Goal: Task Accomplishment & Management: Manage account settings

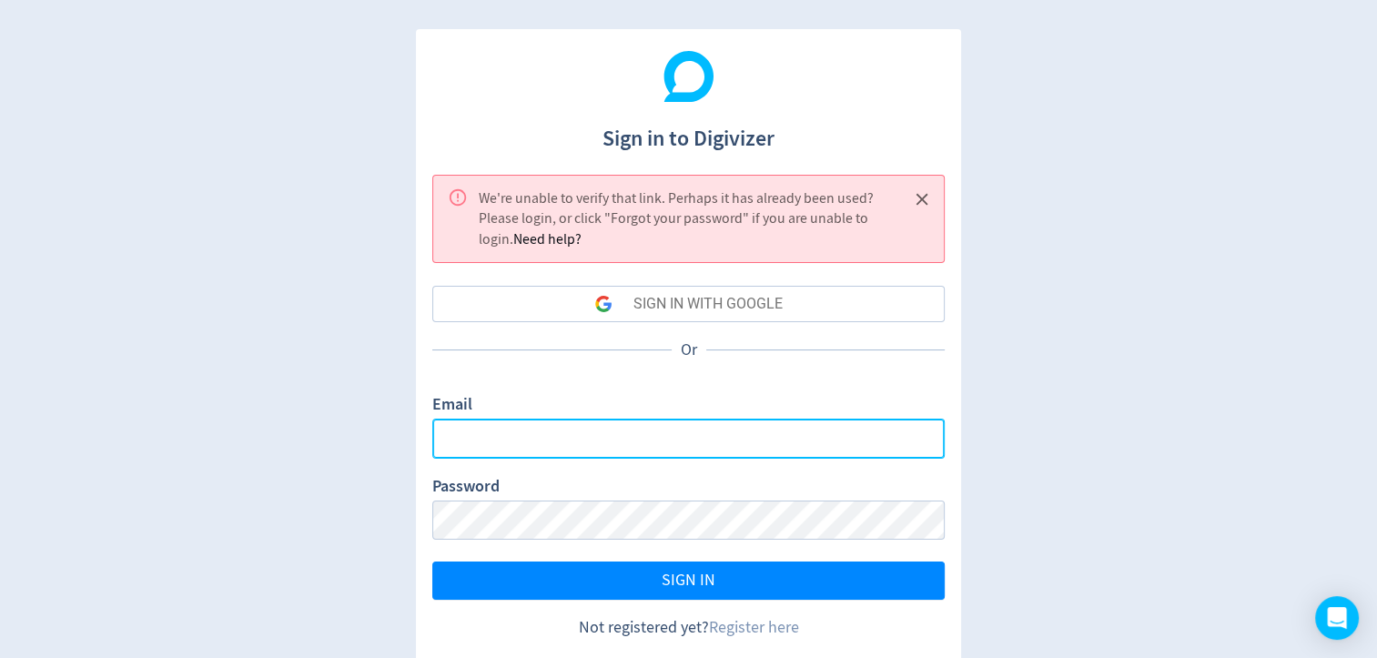
click at [593, 438] on input "Email" at bounding box center [688, 438] width 512 height 39
type input "[EMAIL_ADDRESS][DOMAIN_NAME]"
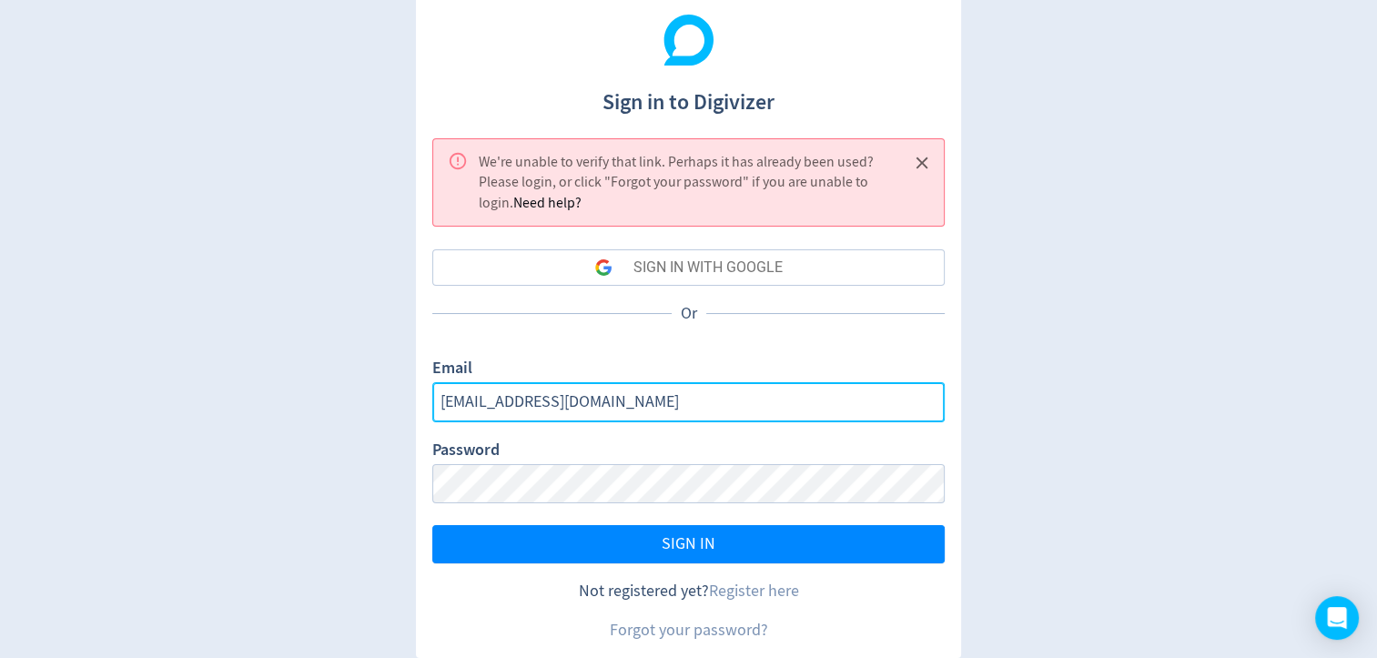
scroll to position [56, 0]
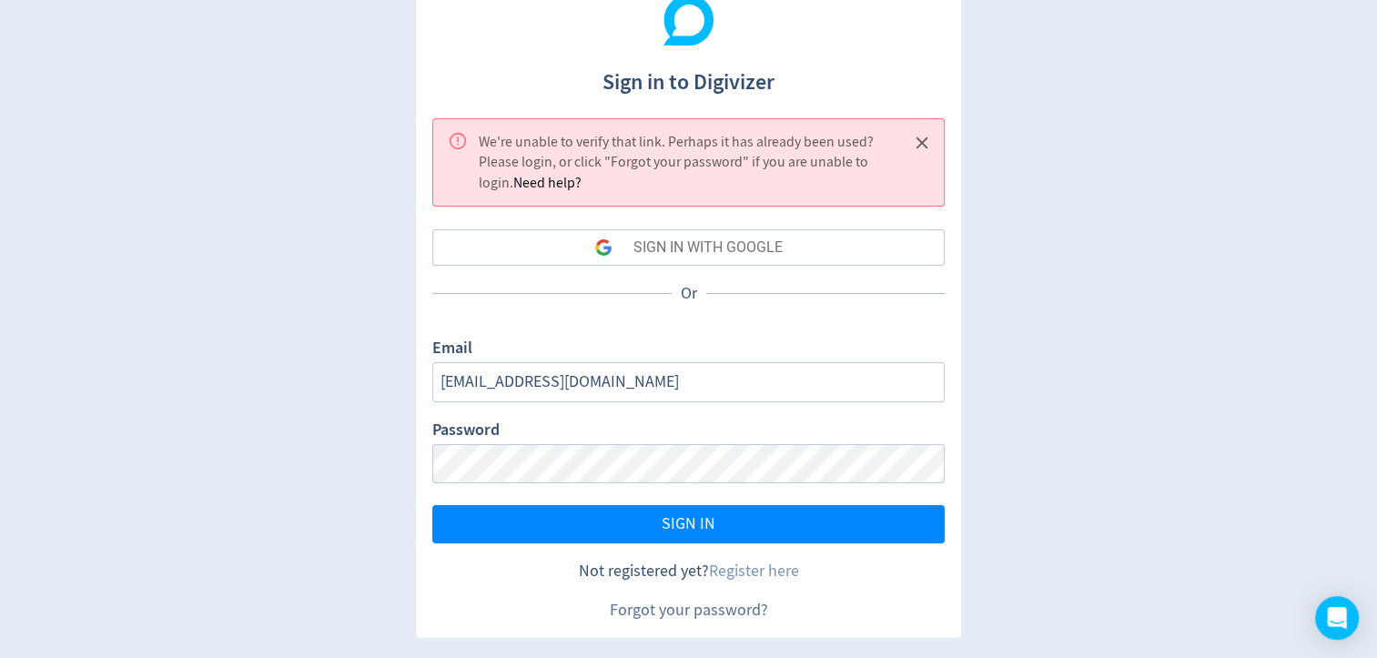
click at [674, 610] on link "Forgot your password?" at bounding box center [689, 610] width 158 height 21
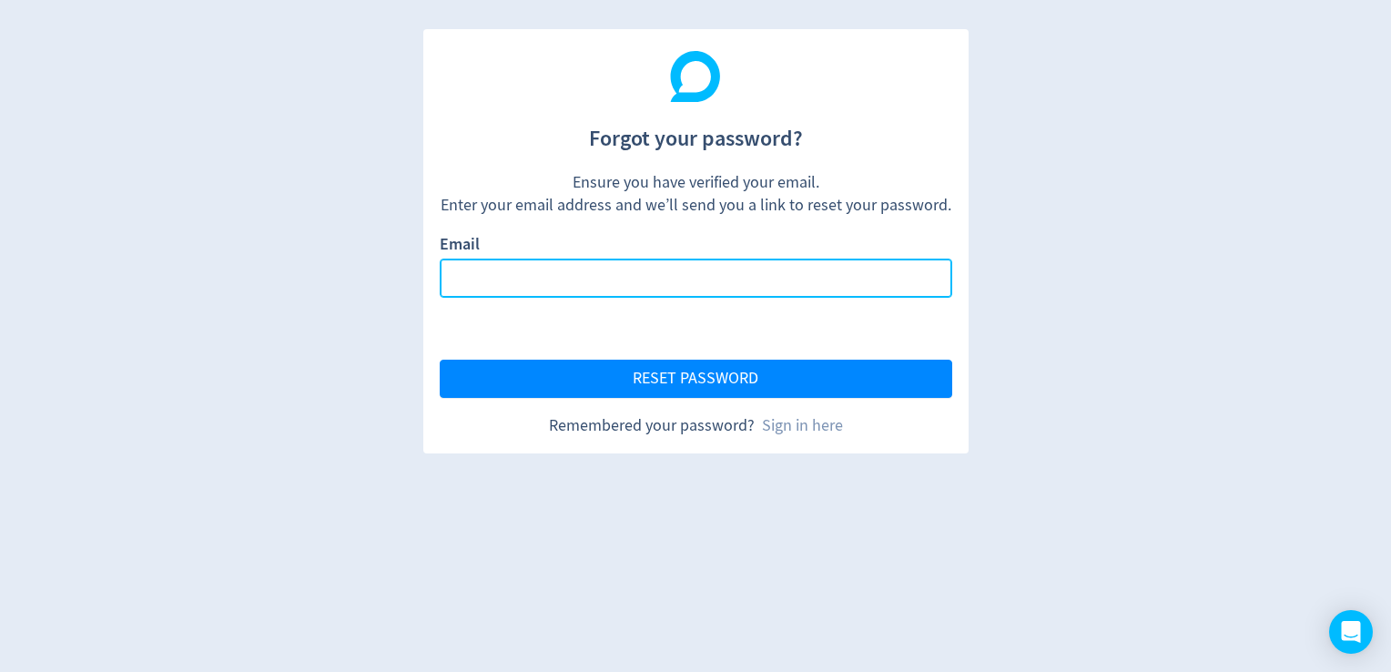
click at [528, 279] on input "Email" at bounding box center [696, 278] width 512 height 39
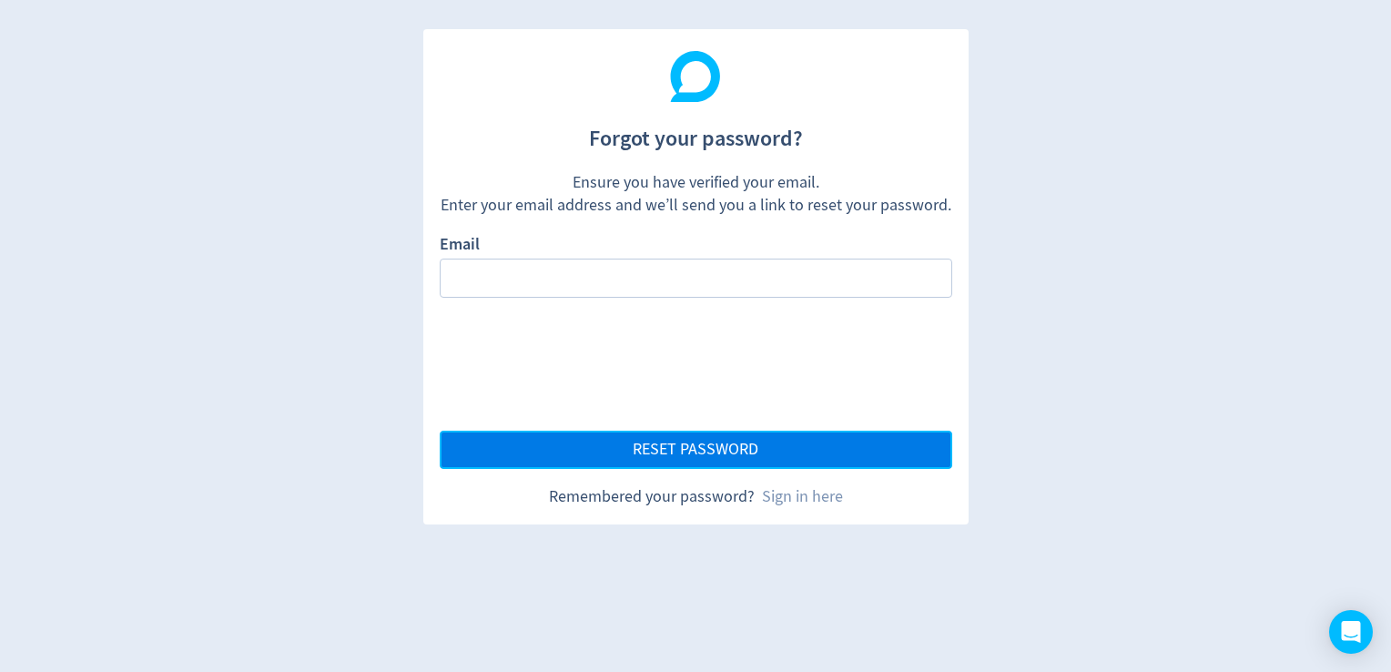
click at [643, 458] on button "RESET PASSWORD" at bounding box center [696, 450] width 512 height 38
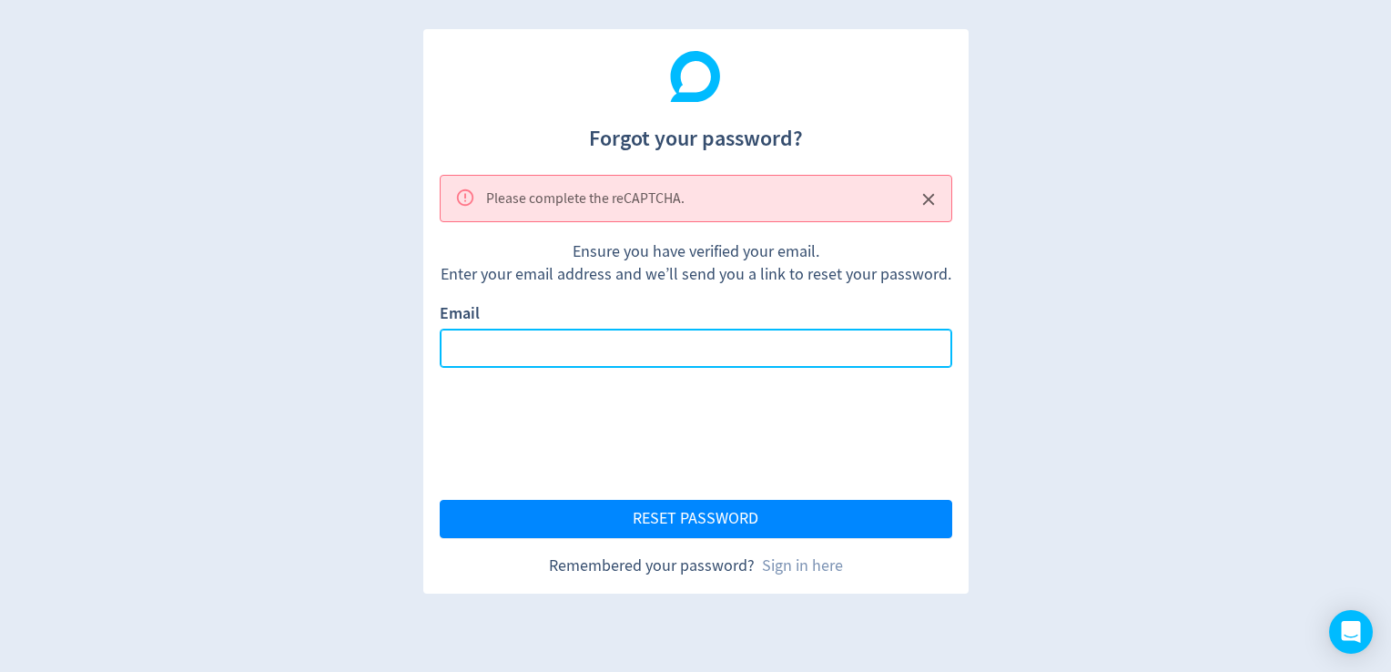
click at [491, 329] on input "Email" at bounding box center [696, 348] width 512 height 39
type input "[EMAIL_ADDRESS][DOMAIN_NAME]"
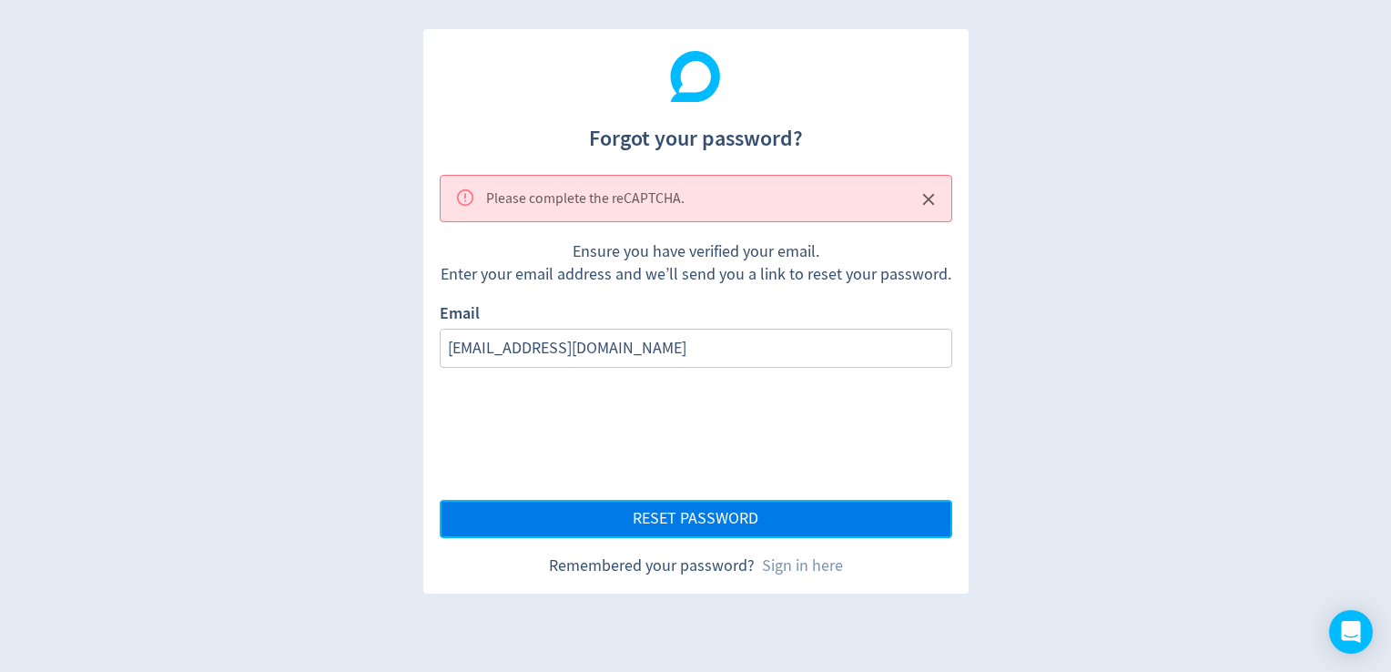
click at [688, 513] on span "RESET PASSWORD" at bounding box center [696, 519] width 126 height 16
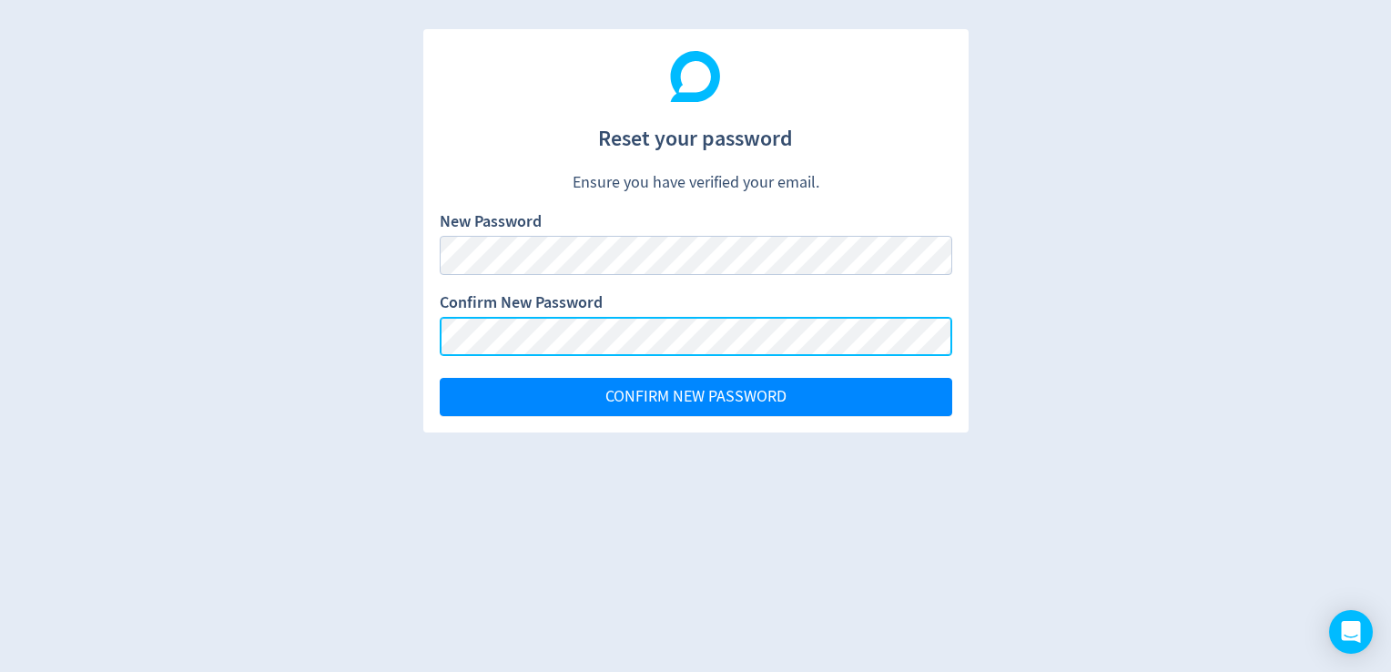
click at [440, 378] on button "CONFIRM NEW PASSWORD" at bounding box center [696, 397] width 512 height 38
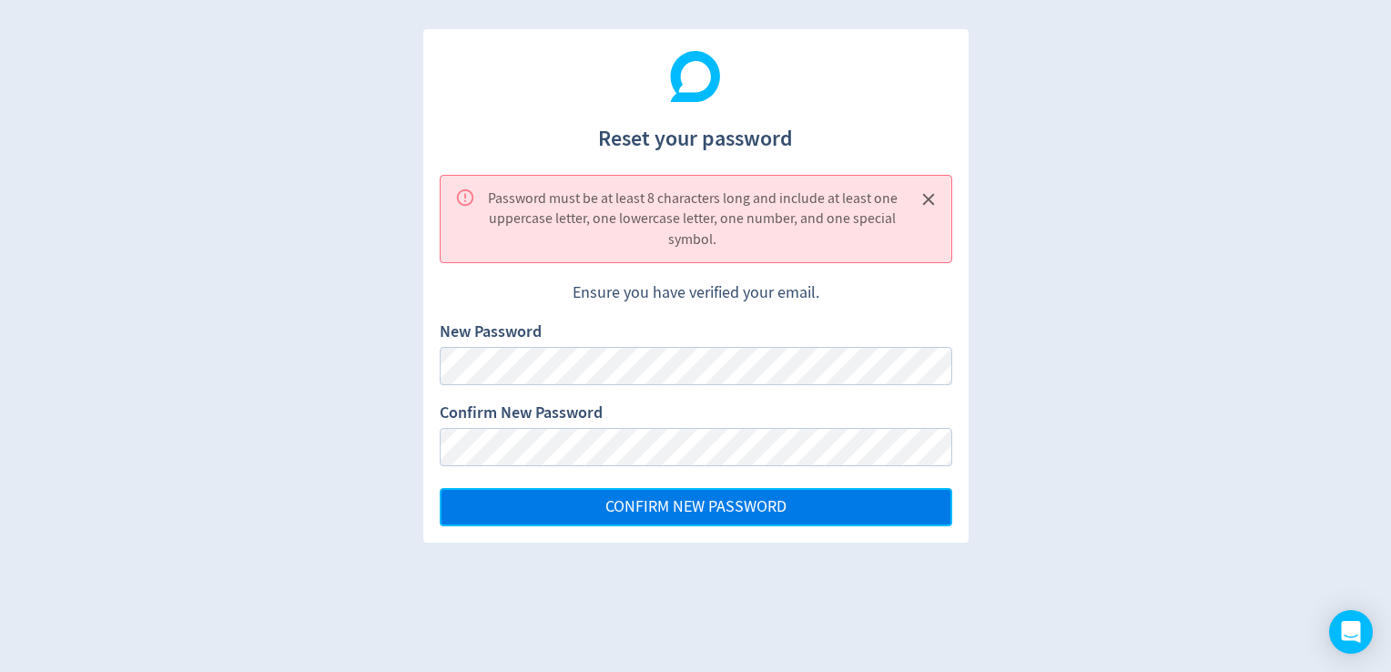
click at [591, 495] on button "CONFIRM NEW PASSWORD" at bounding box center [696, 507] width 512 height 38
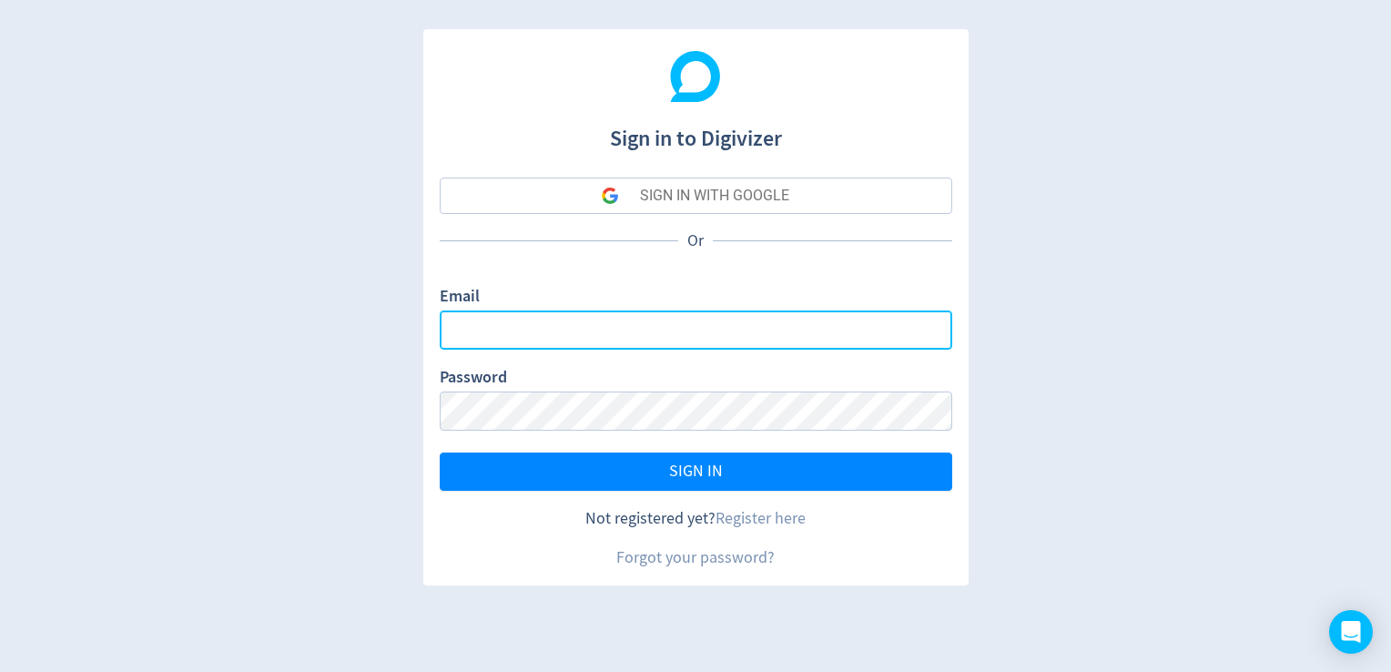
click at [568, 336] on input "Email" at bounding box center [696, 329] width 512 height 39
type input "[EMAIL_ADDRESS][DOMAIN_NAME]"
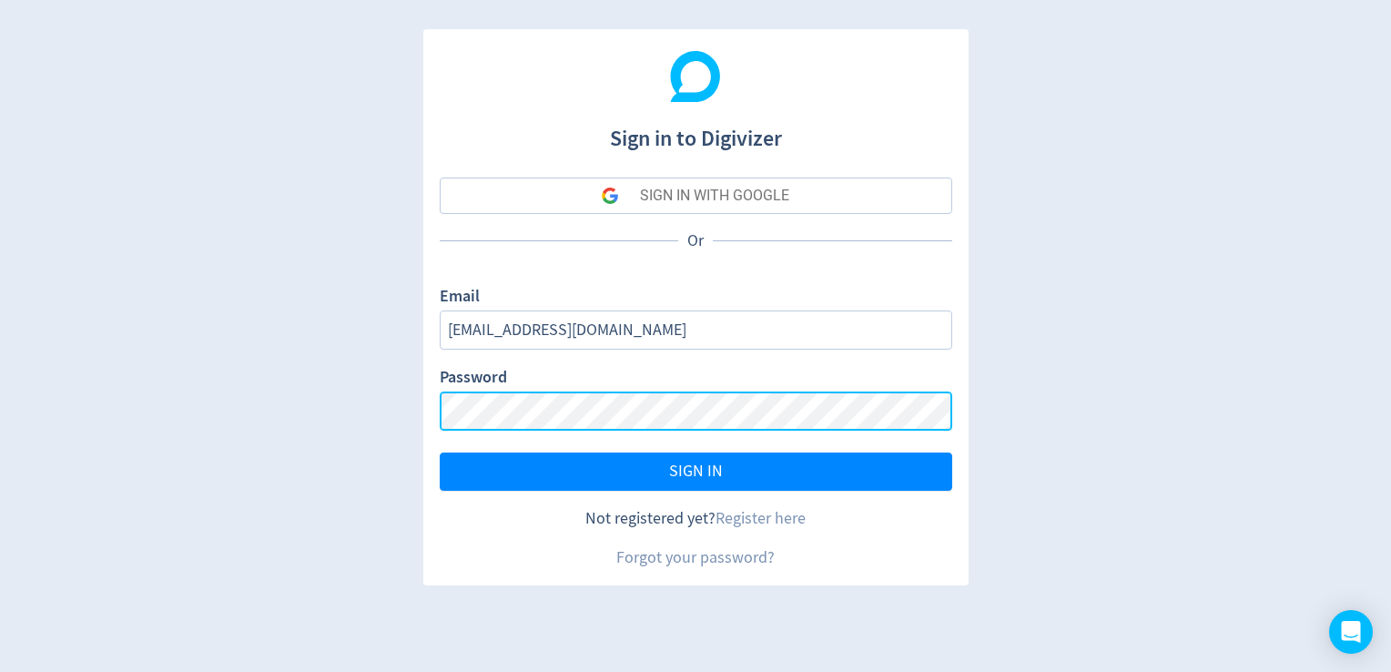
click at [440, 452] on button "SIGN IN" at bounding box center [696, 471] width 512 height 38
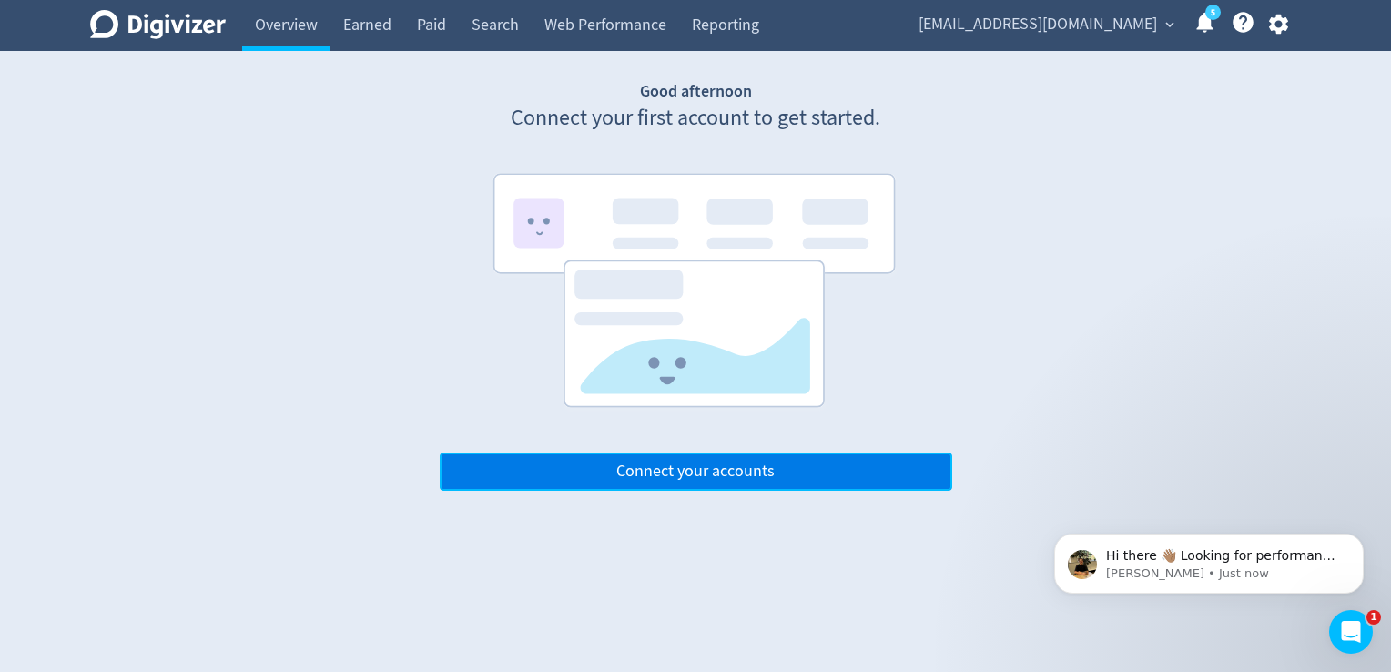
click at [706, 472] on span "Connect your accounts" at bounding box center [695, 471] width 158 height 16
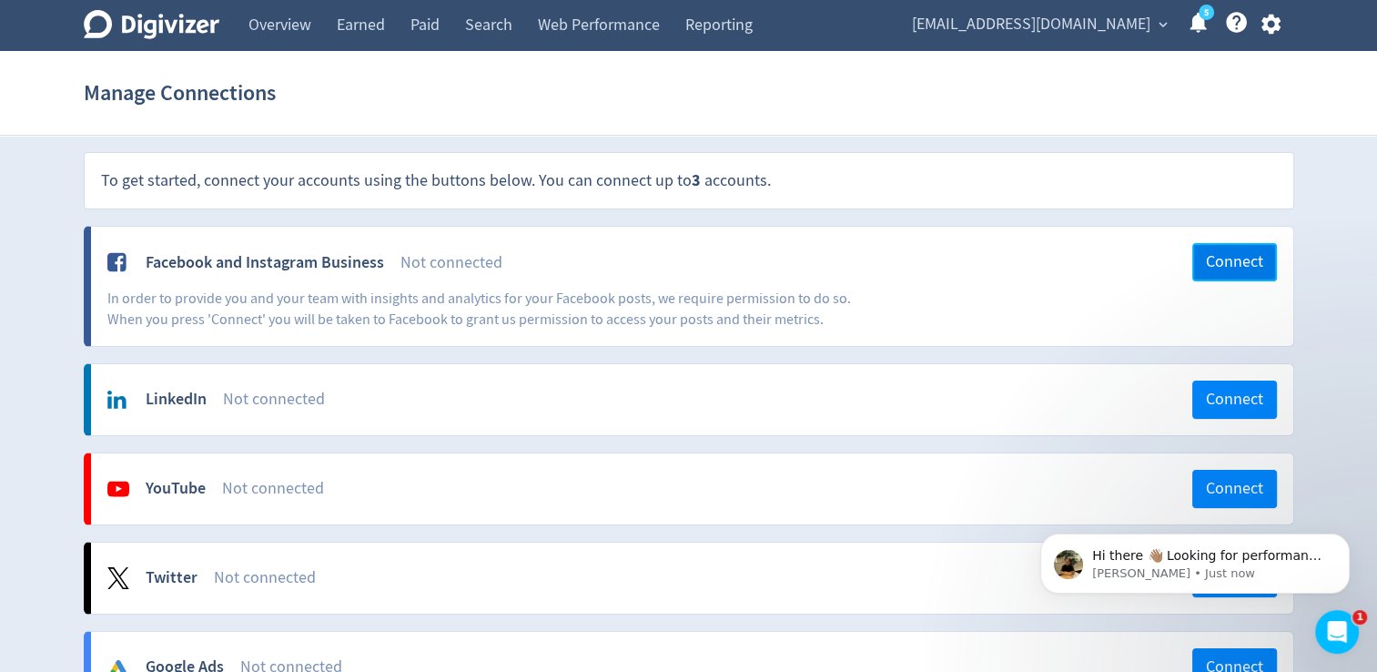
click at [1228, 261] on span "Connect" at bounding box center [1234, 262] width 57 height 16
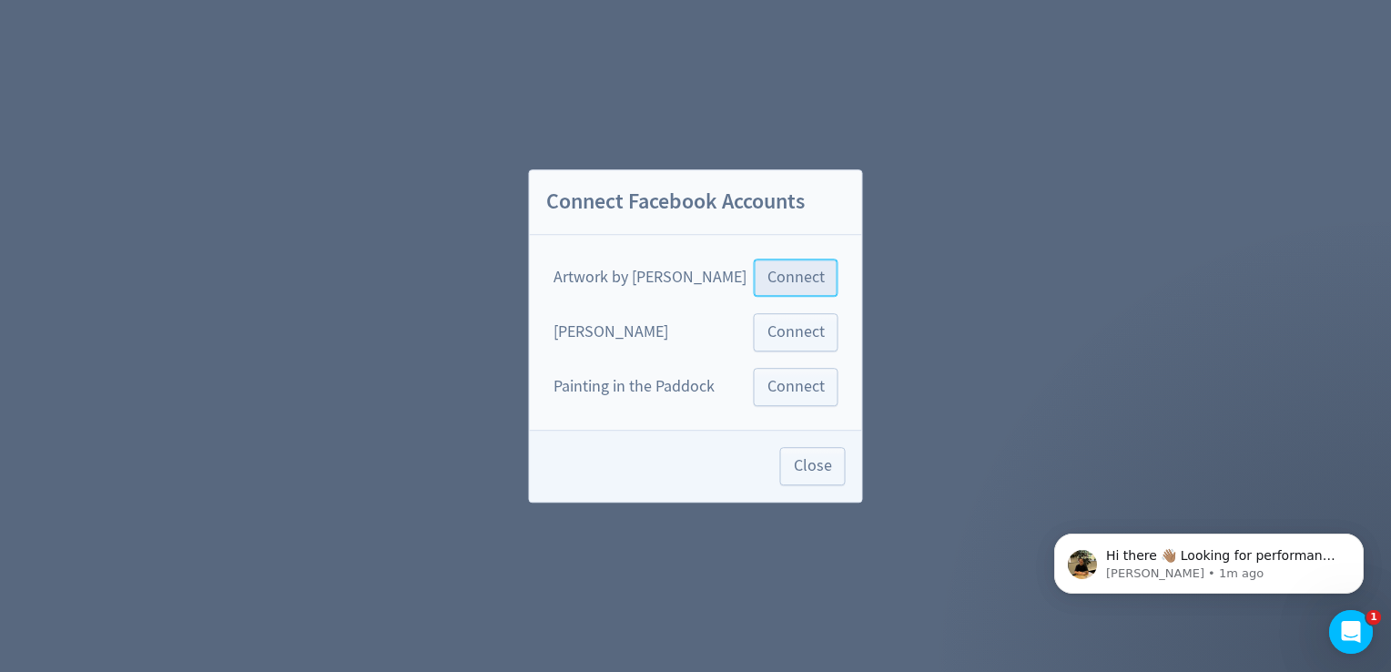
click at [779, 278] on span "Connect" at bounding box center [795, 277] width 57 height 16
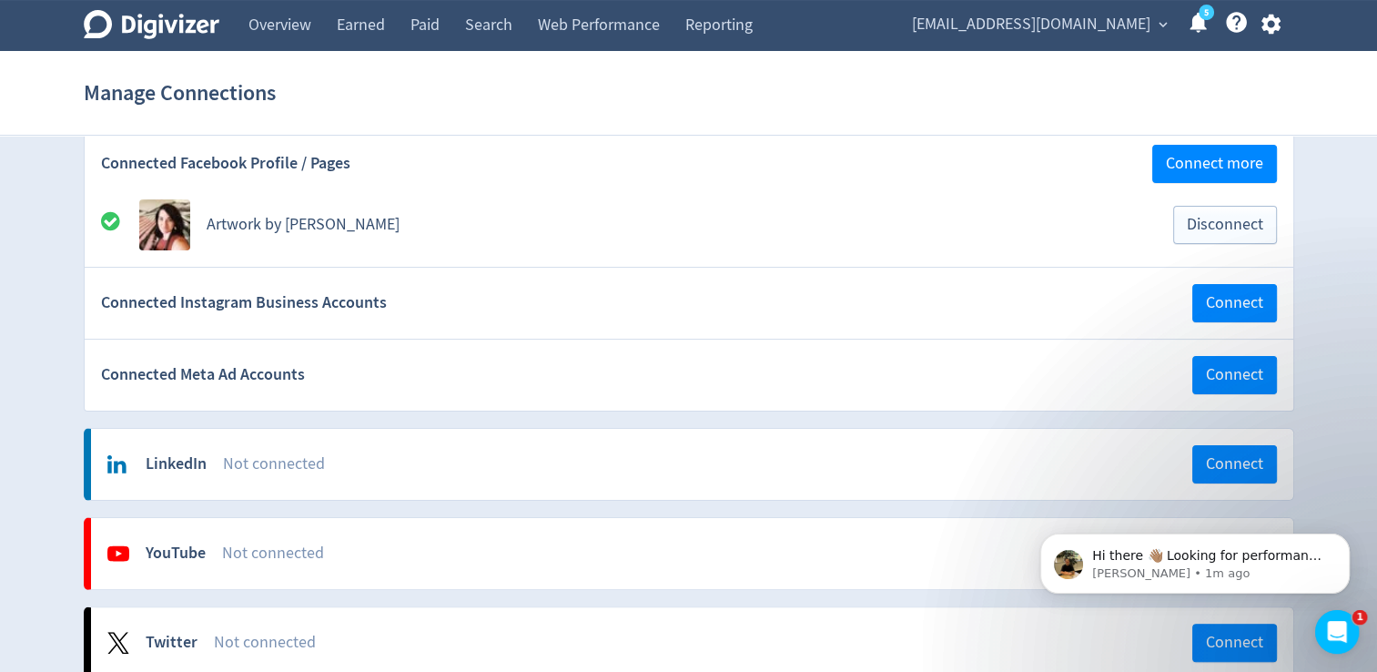
scroll to position [364, 0]
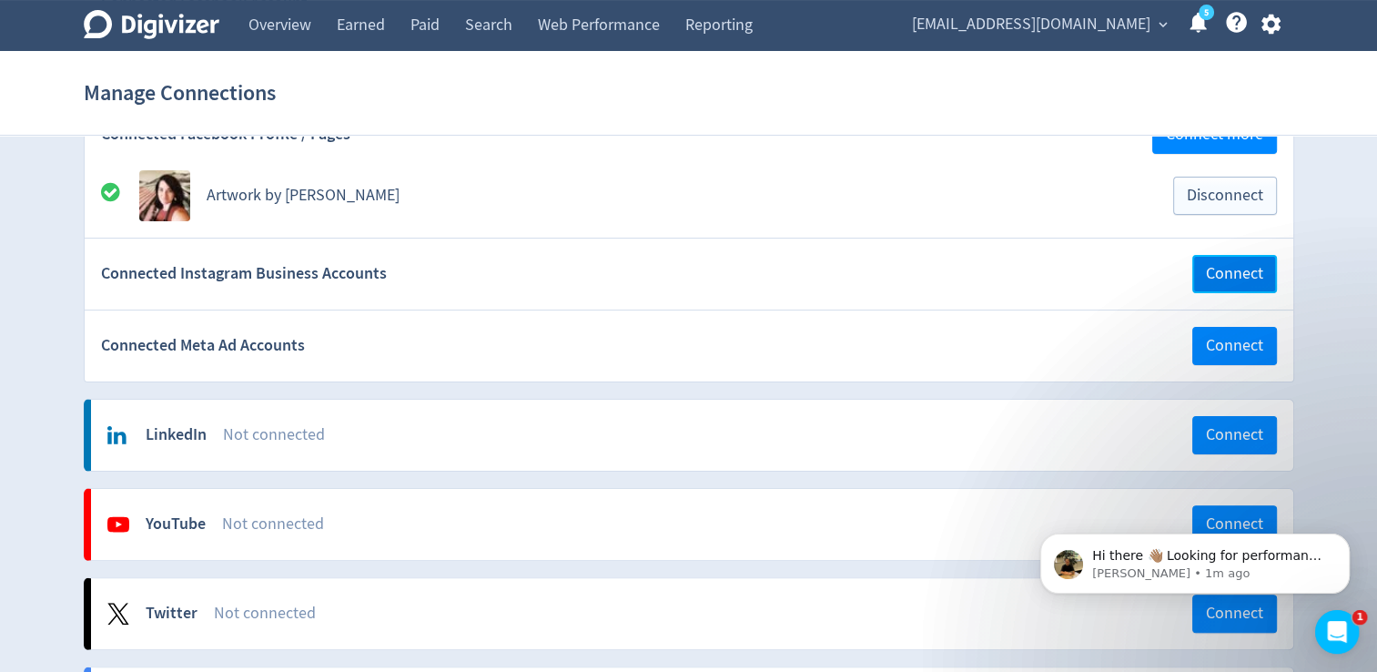
click at [1230, 273] on span "Connect" at bounding box center [1234, 274] width 57 height 16
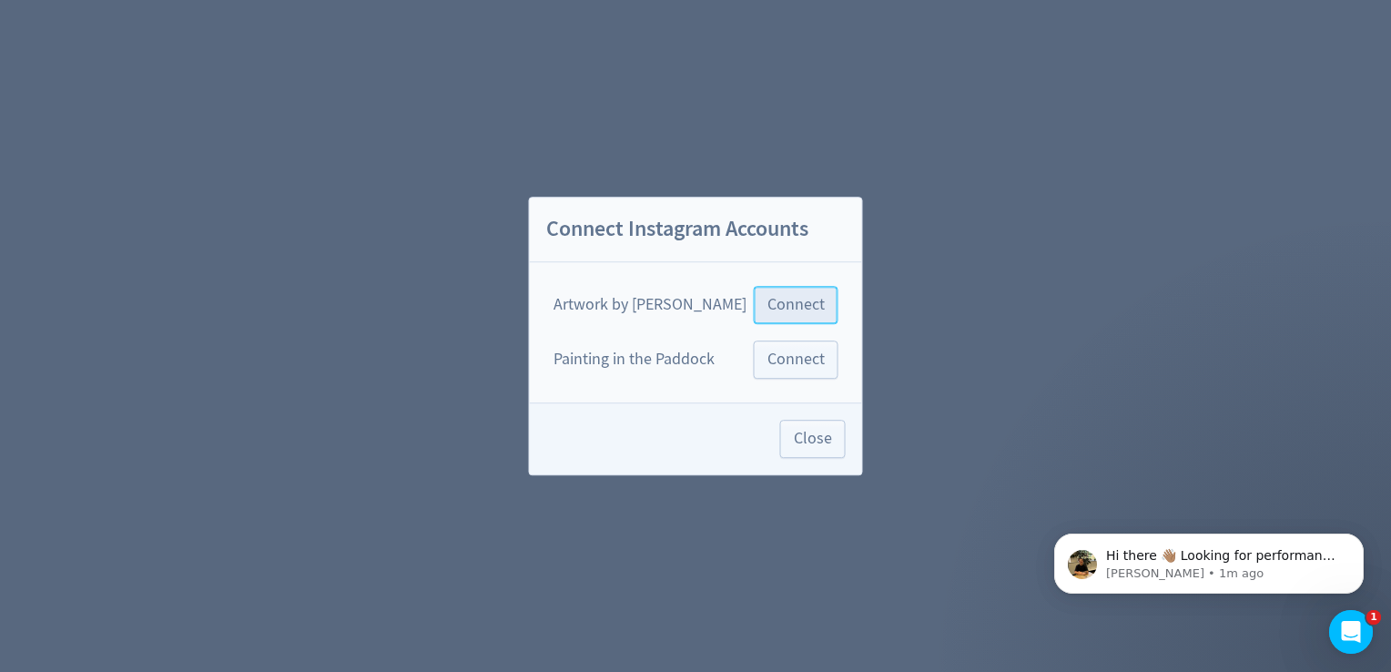
click at [785, 308] on span "Connect" at bounding box center [795, 305] width 57 height 16
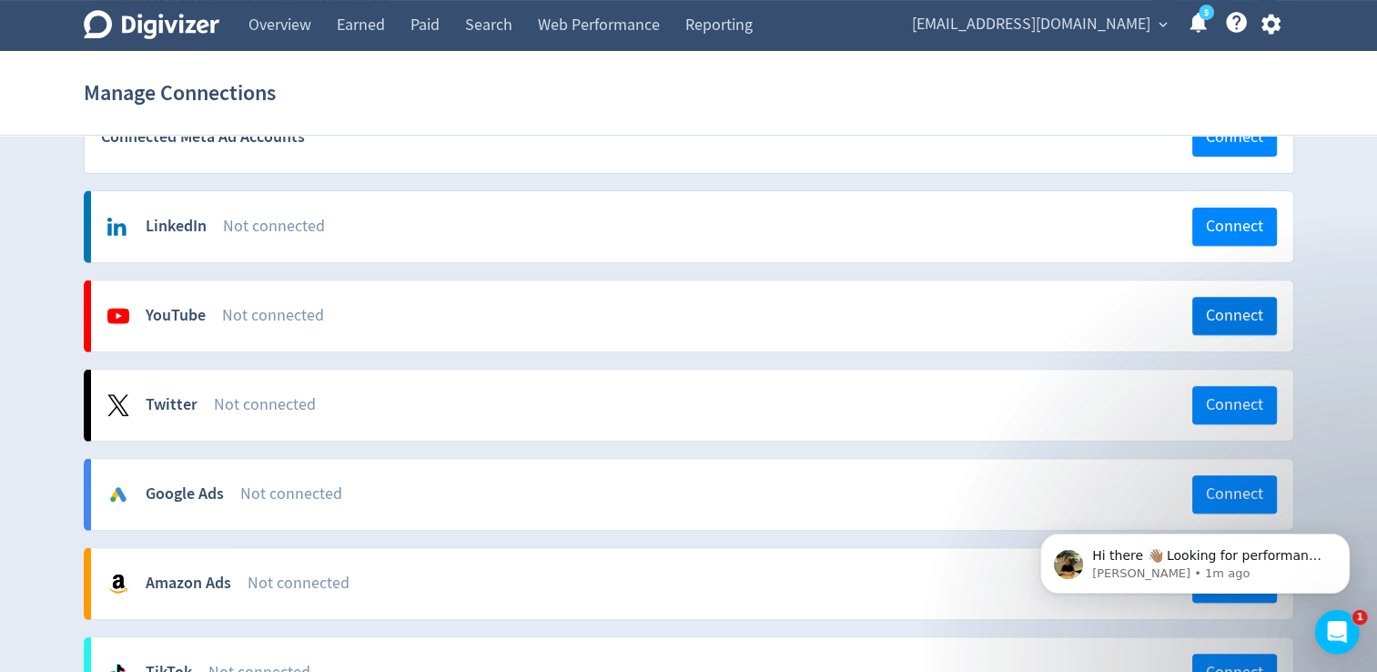
scroll to position [637, 0]
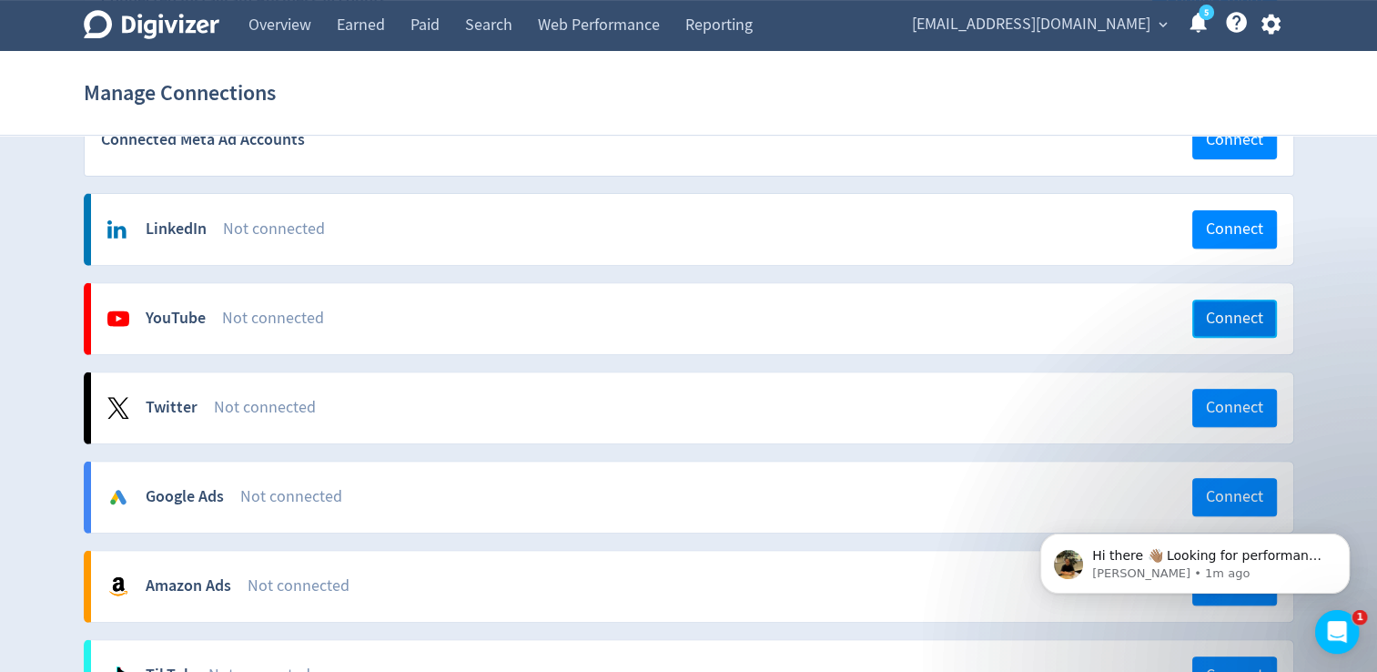
click at [1234, 316] on span "Connect" at bounding box center [1234, 318] width 57 height 16
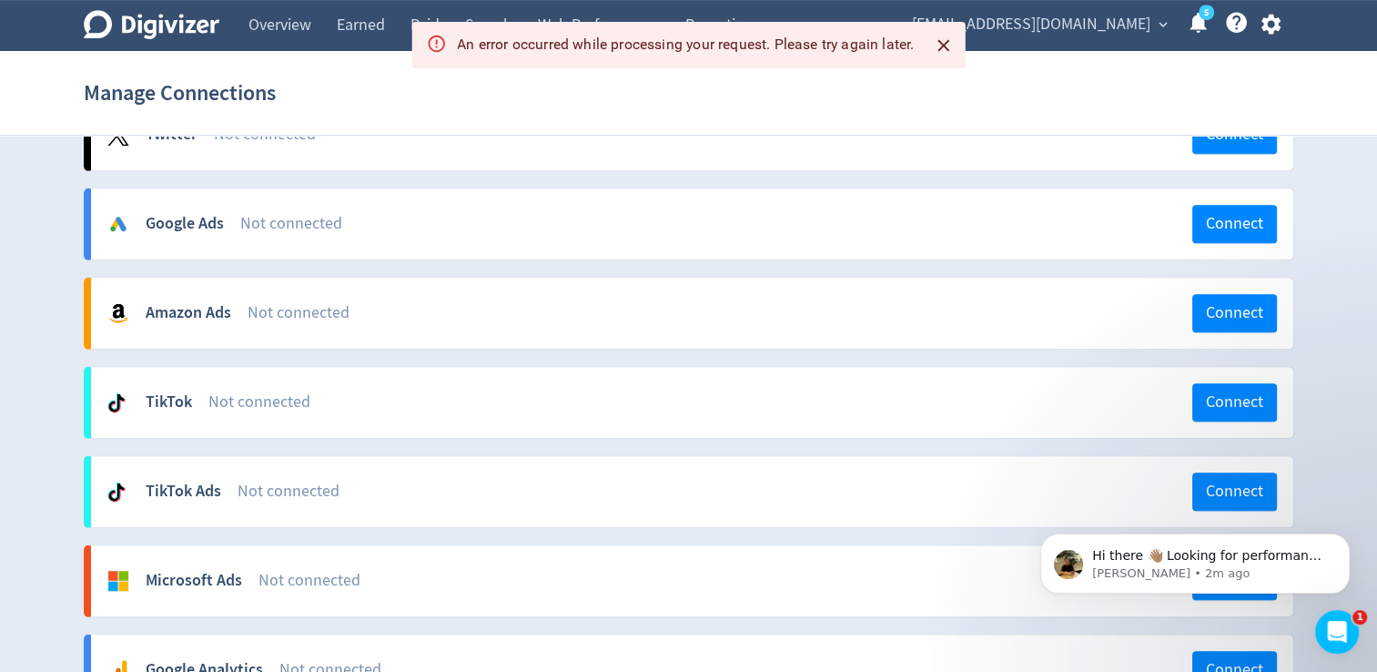
scroll to position [1162, 0]
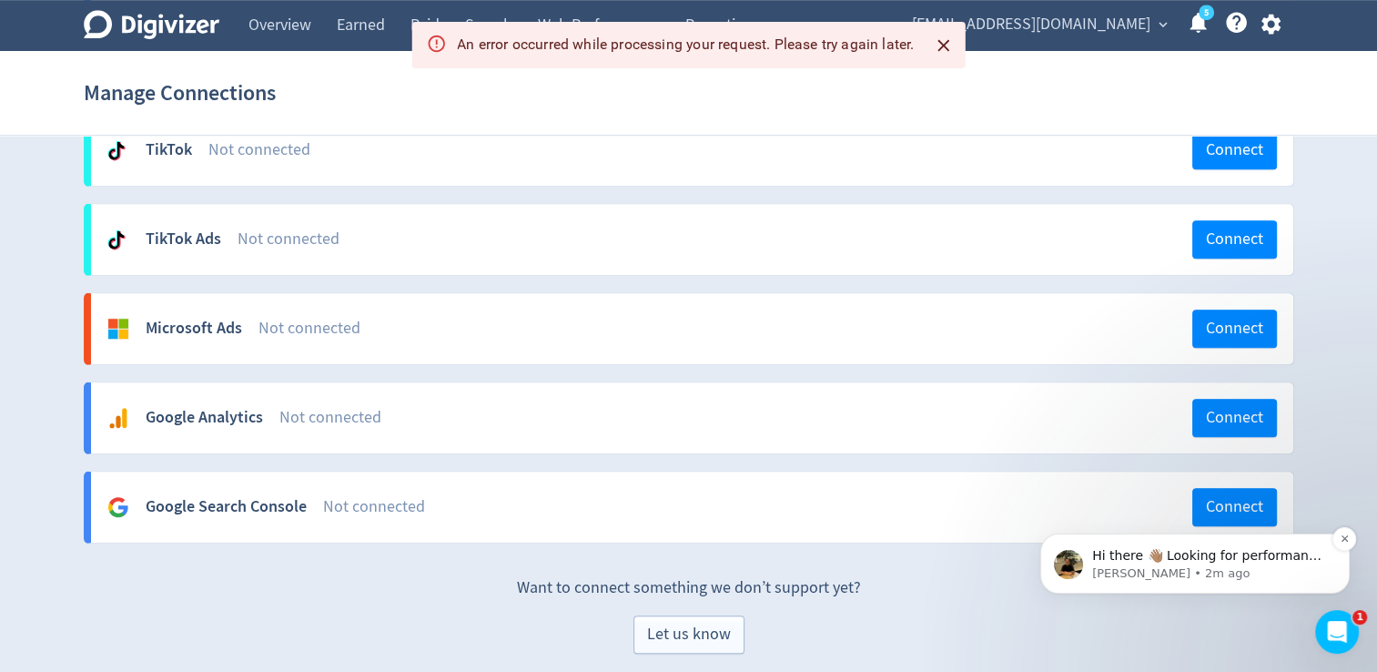
click at [1251, 562] on p "Hi there 👋🏽 Looking for performance insights? How can I help?" at bounding box center [1209, 556] width 235 height 18
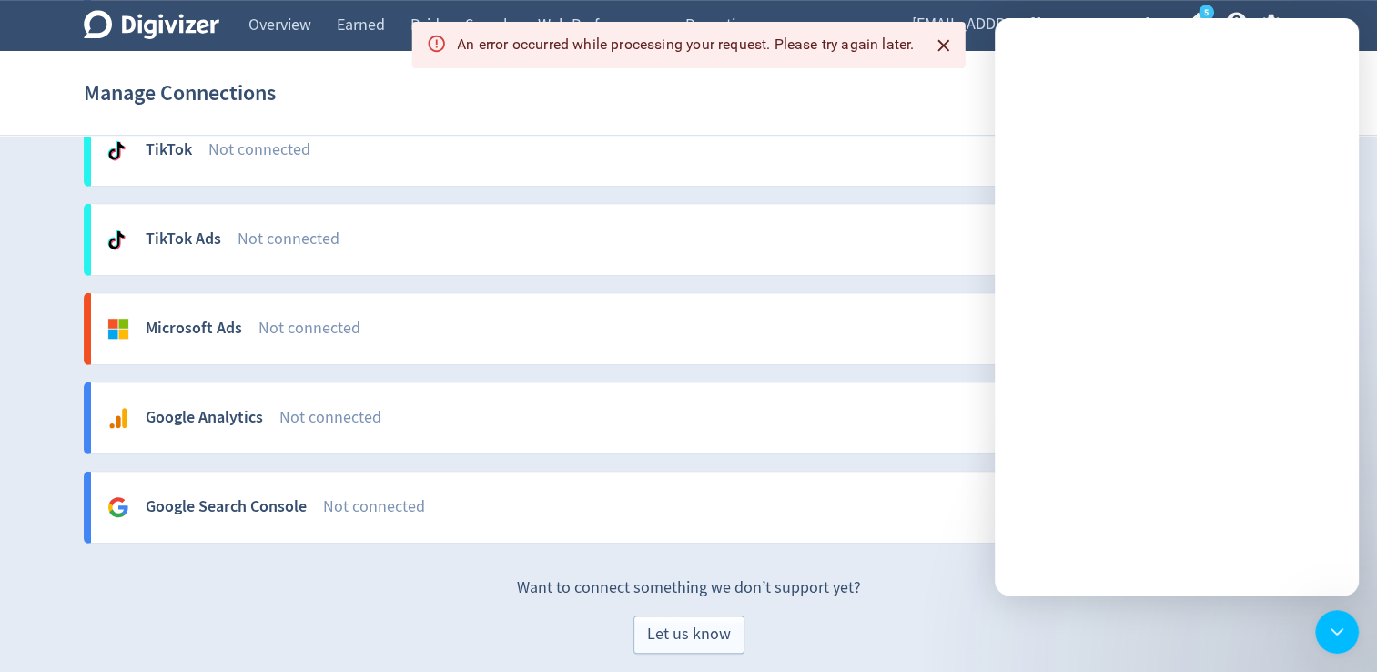
scroll to position [0, 0]
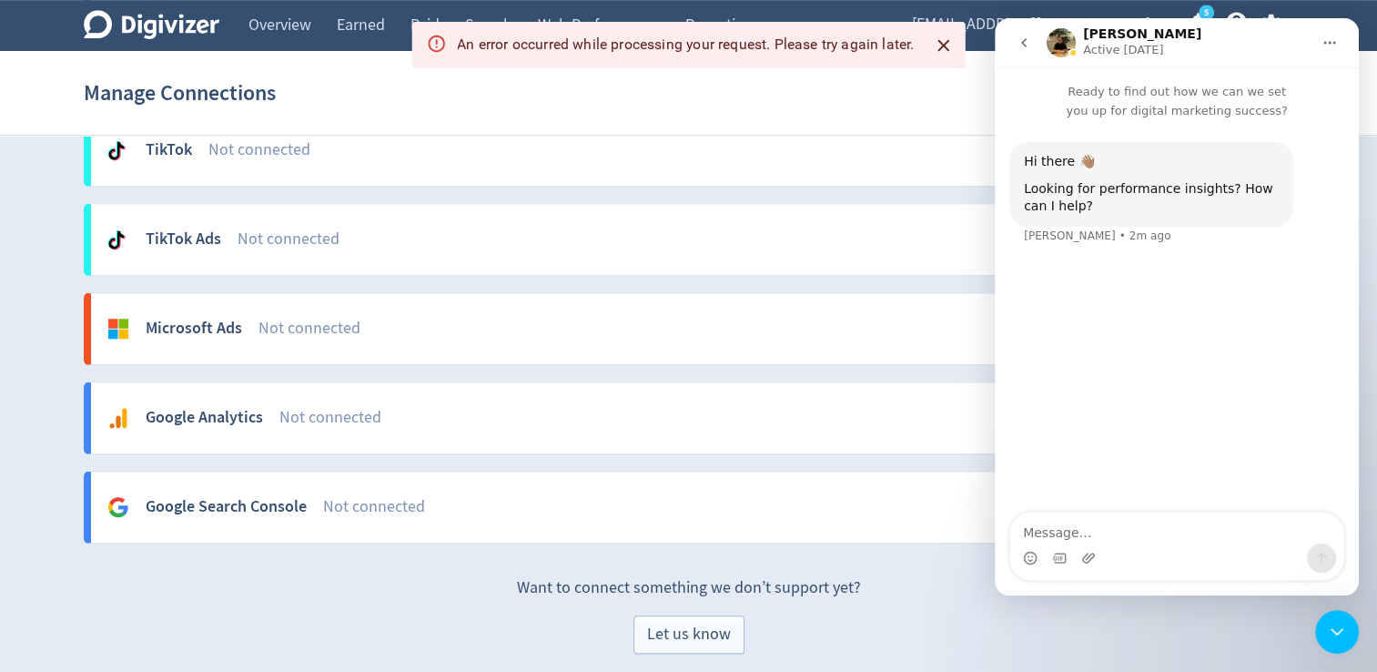
click at [1332, 47] on icon "Home" at bounding box center [1330, 42] width 15 height 15
click at [1358, 20] on div "Digivizer Logo Mark Digivizer Logo Overview Earned Paid Search Web Performance …" at bounding box center [688, 25] width 1377 height 51
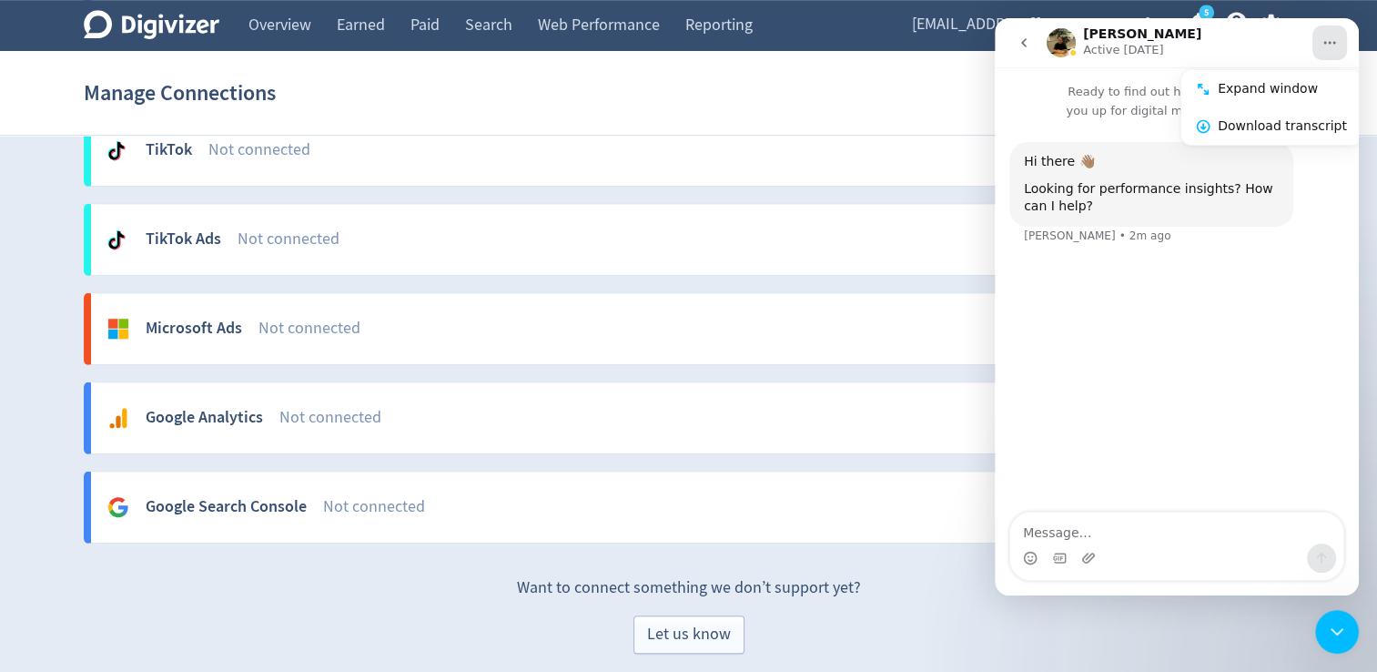
click at [1308, 33] on div "Hugo Active 3d ago" at bounding box center [1179, 43] width 264 height 32
click at [1347, 626] on icon "Close Intercom Messenger" at bounding box center [1337, 632] width 22 height 22
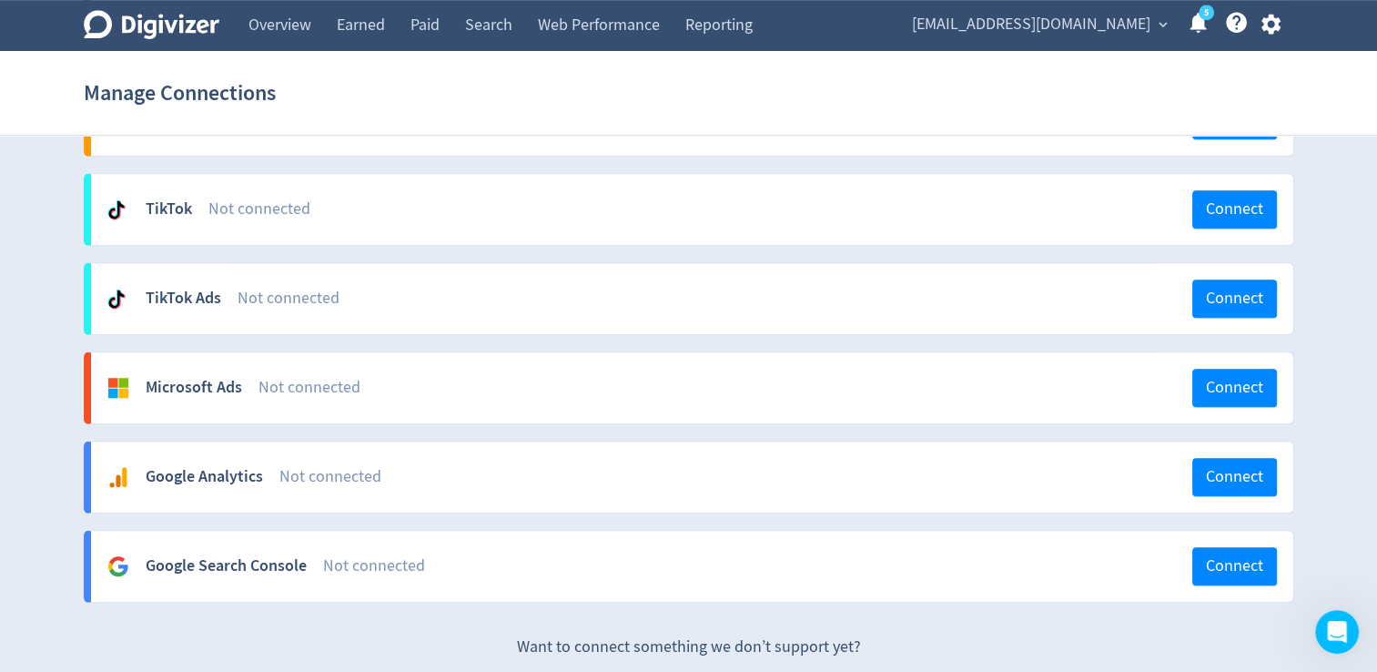
scroll to position [1071, 0]
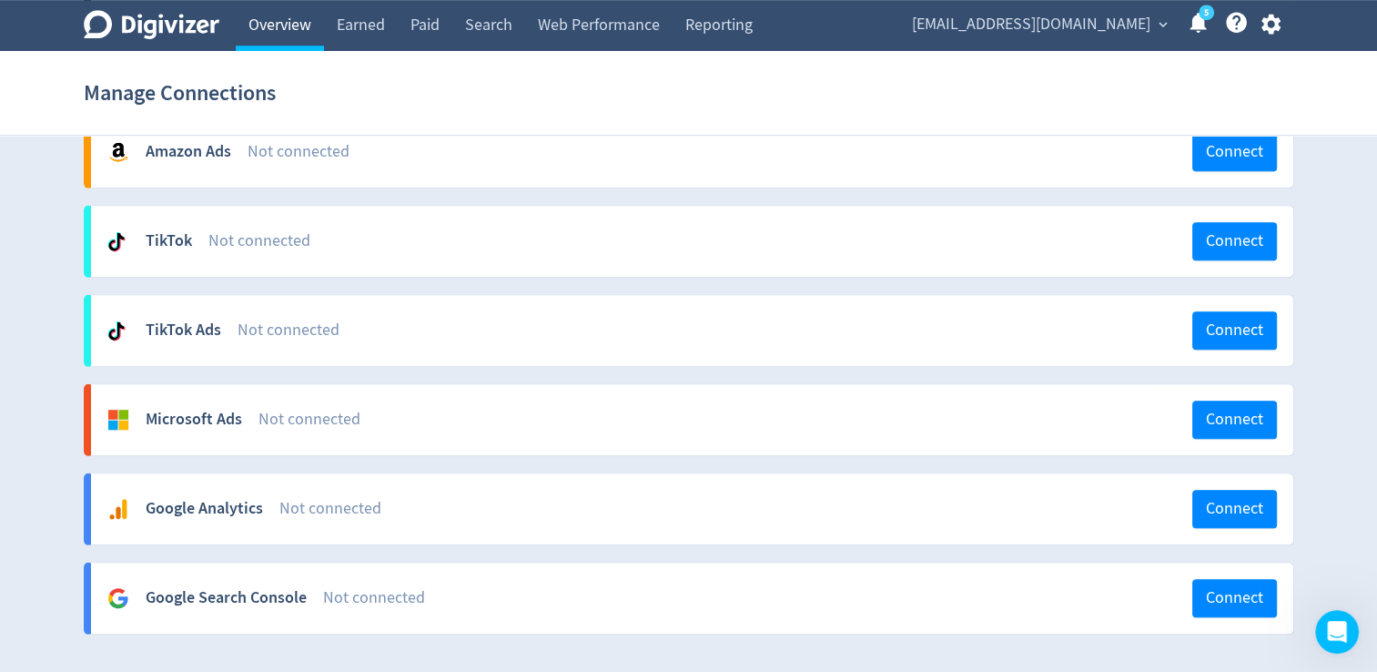
click at [300, 35] on link "Overview" at bounding box center [280, 25] width 88 height 51
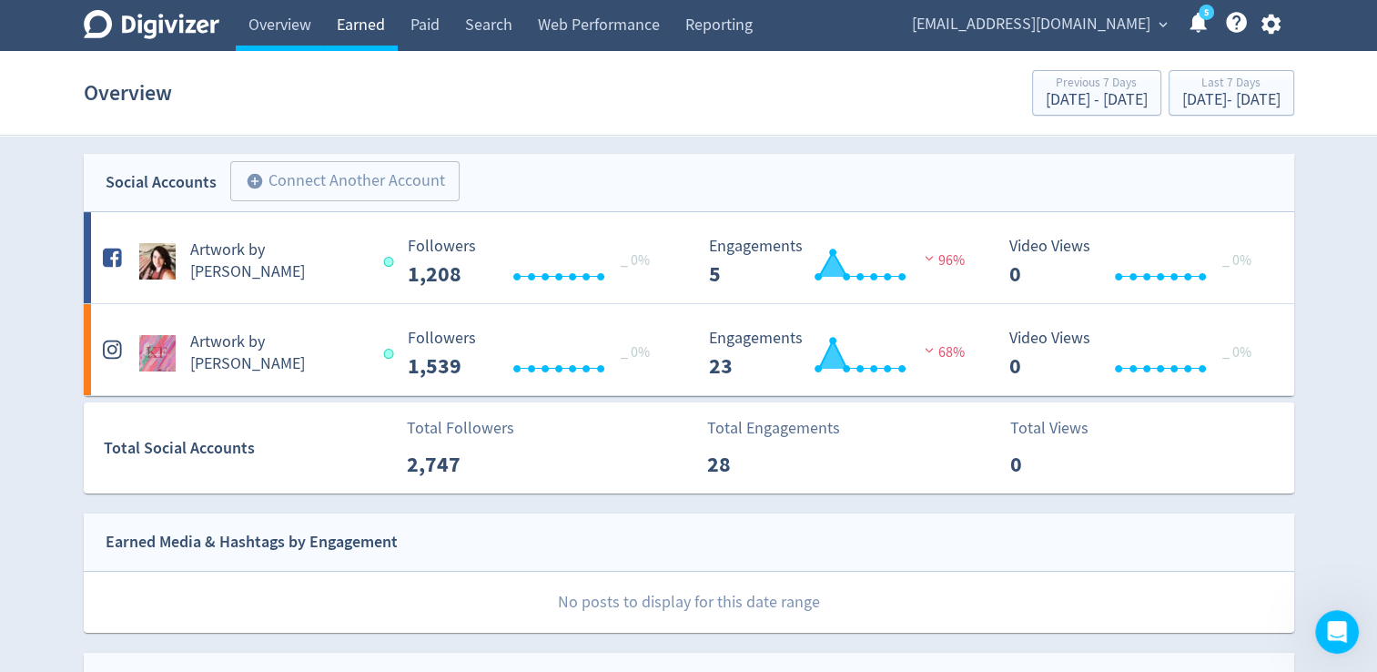
click at [374, 44] on link "Earned" at bounding box center [361, 25] width 74 height 51
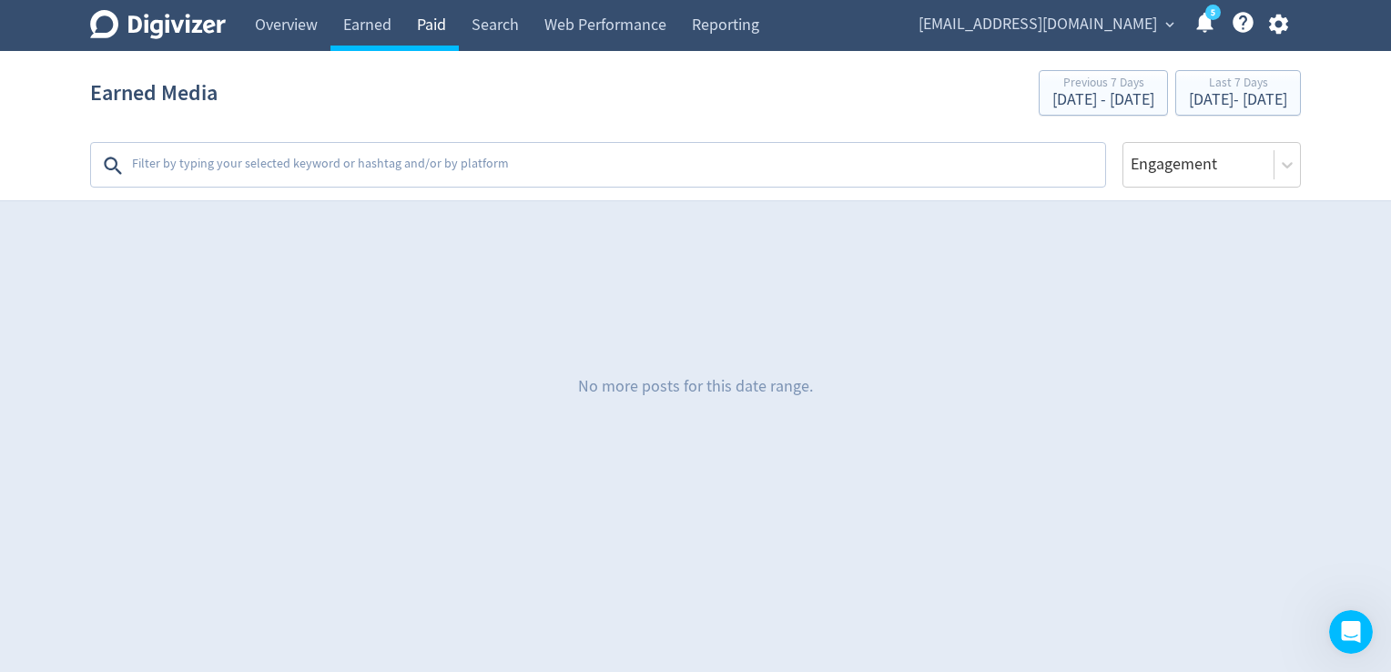
click at [438, 38] on link "Paid" at bounding box center [431, 25] width 55 height 51
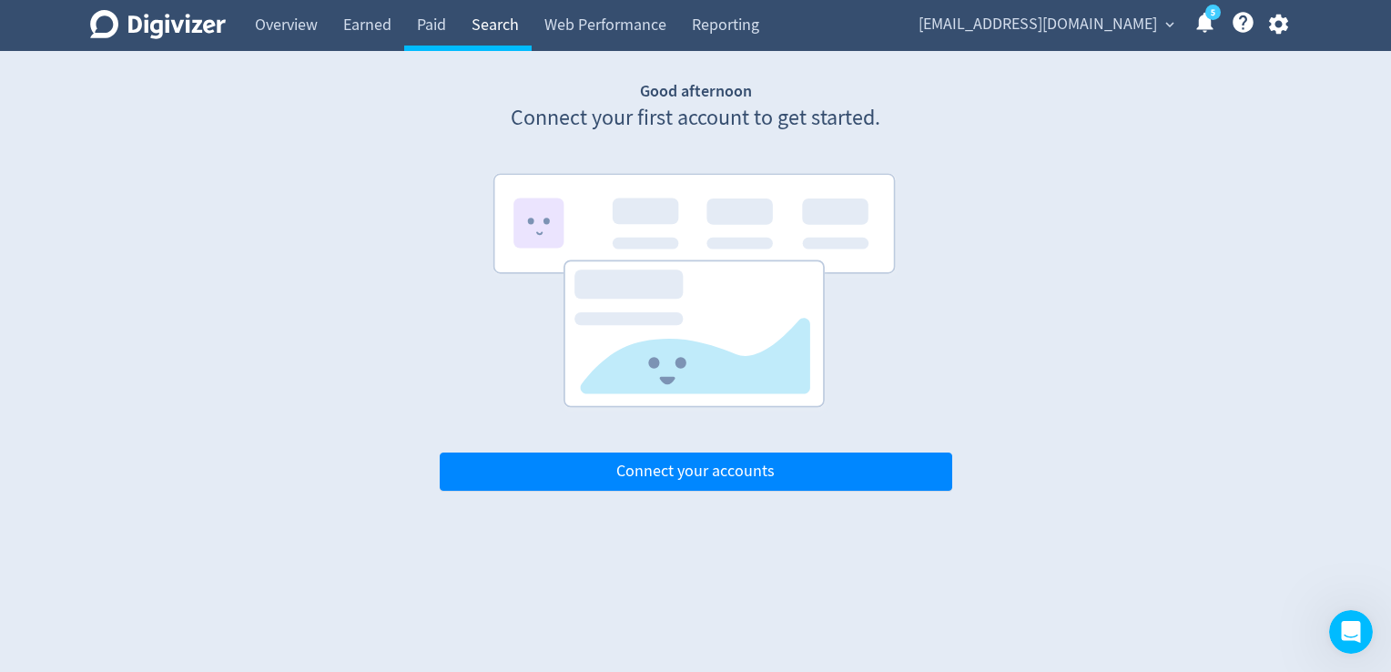
click at [518, 35] on link "Search" at bounding box center [495, 25] width 73 height 51
click at [617, 40] on link "Web Performance" at bounding box center [605, 25] width 147 height 51
click at [324, 16] on link "Overview" at bounding box center [286, 25] width 88 height 51
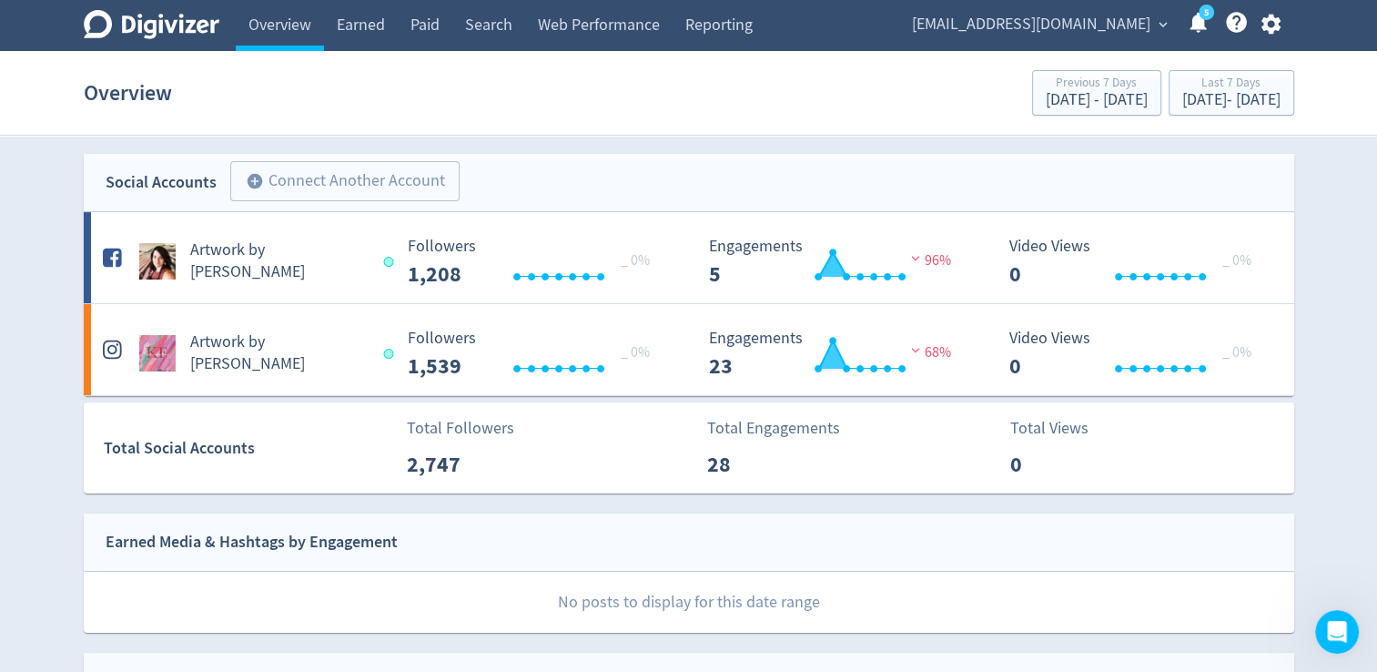
click at [1191, 26] on icon at bounding box center [1198, 22] width 25 height 25
